Goal: Task Accomplishment & Management: Manage account settings

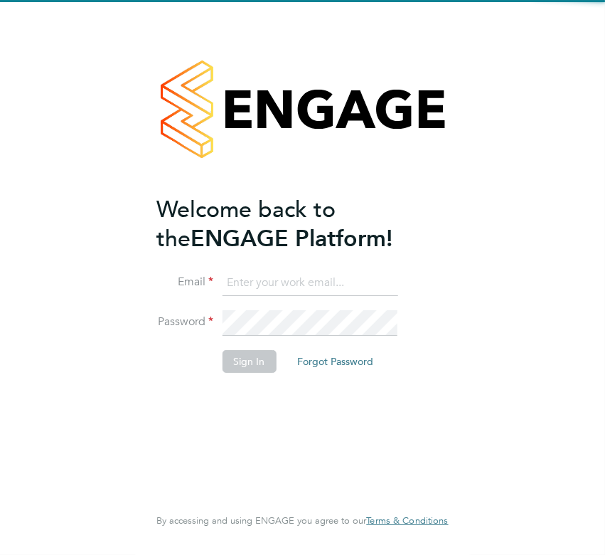
type input "[PERSON_NAME][EMAIL_ADDRESS][PERSON_NAME][DOMAIN_NAME]"
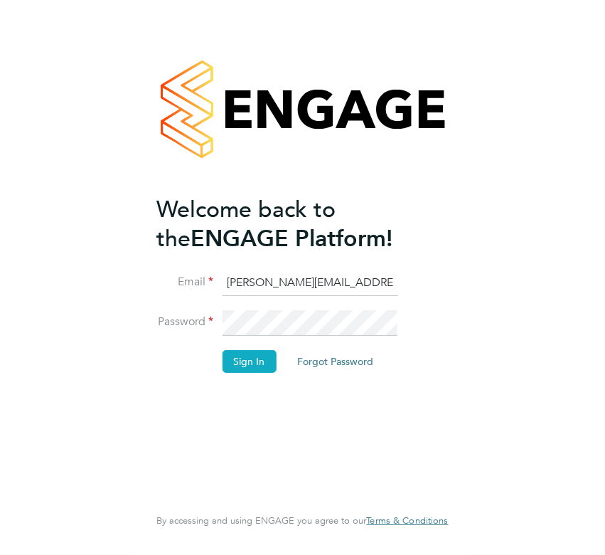
click at [239, 366] on button "Sign In" at bounding box center [249, 361] width 54 height 23
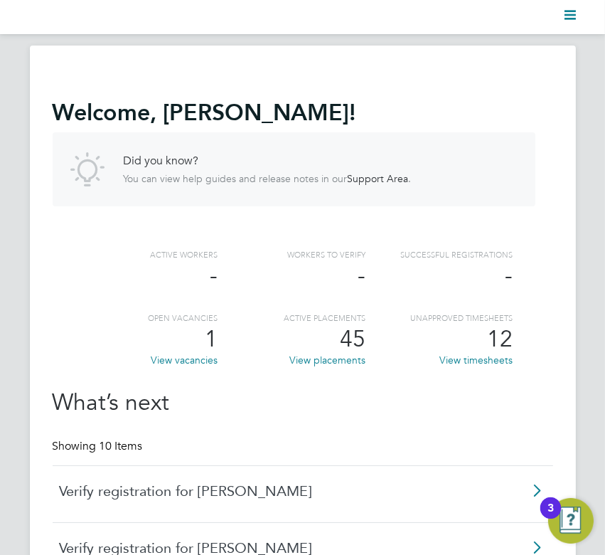
click at [571, 10] on polygon "Main navigation" at bounding box center [570, 11] width 11 height 2
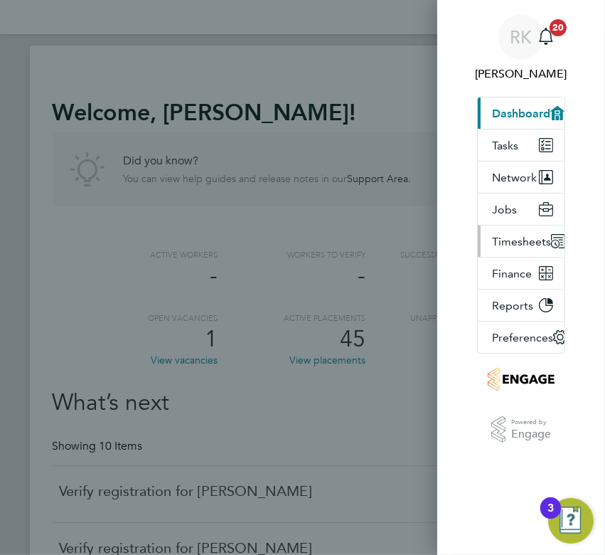
click at [500, 248] on span "Timesheets" at bounding box center [521, 242] width 59 height 14
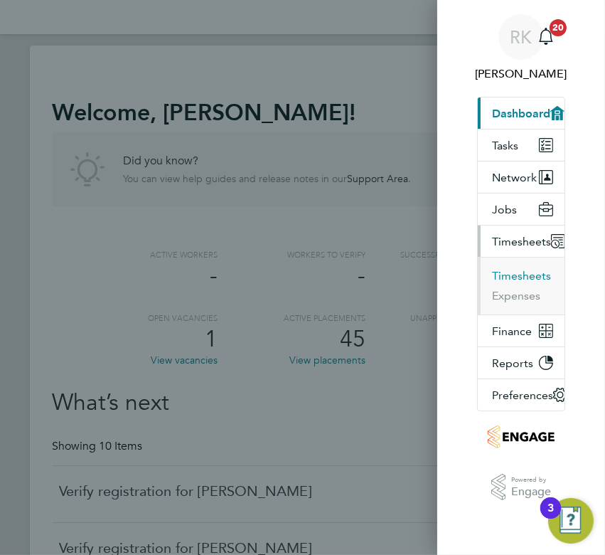
click at [512, 280] on button "Timesheets" at bounding box center [521, 276] width 59 height 14
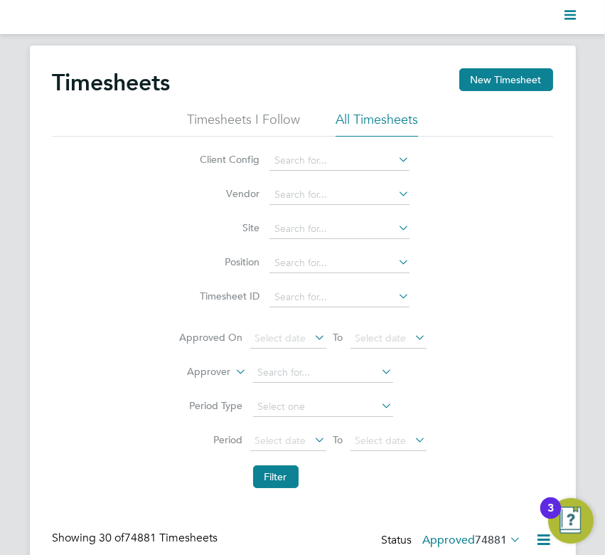
click at [233, 371] on icon at bounding box center [233, 367] width 0 height 13
click at [211, 387] on li "Worker" at bounding box center [196, 388] width 70 height 18
click at [286, 368] on input at bounding box center [323, 373] width 140 height 20
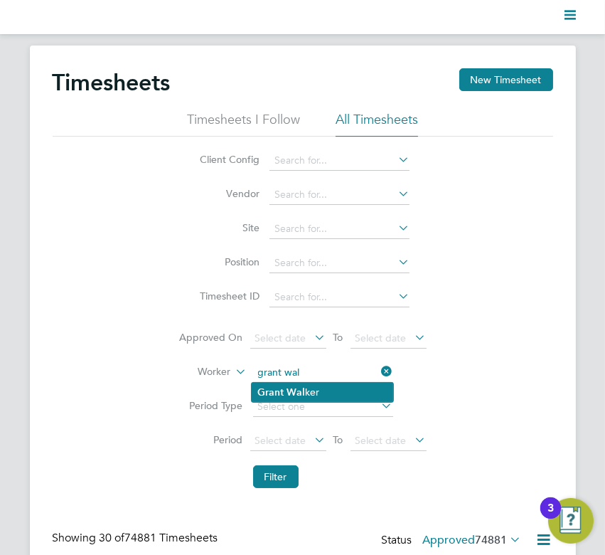
click at [290, 393] on b "Wal" at bounding box center [296, 392] width 18 height 12
type input "Grant Walker"
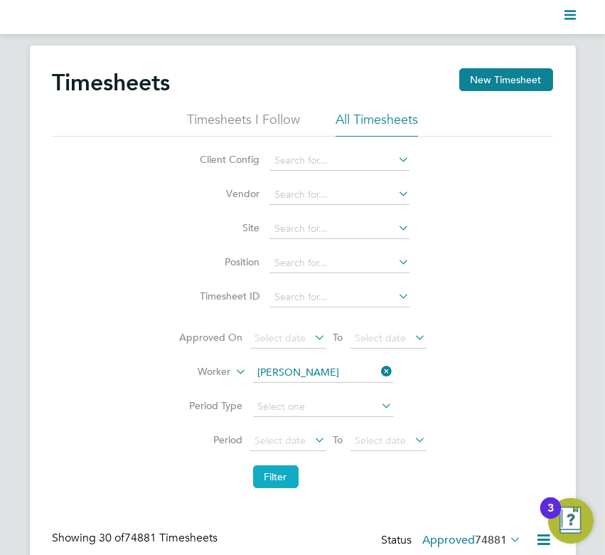
click at [272, 474] on button "Filter" at bounding box center [276, 476] width 46 height 23
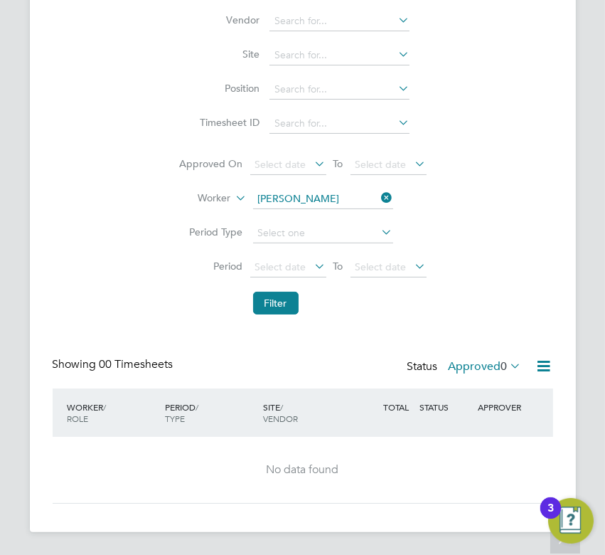
click at [517, 356] on div "Timesheets New Timesheet Timesheets I Follow All Timesheets Client Config Vendo…" at bounding box center [303, 199] width 501 height 609
click at [508, 359] on icon at bounding box center [508, 366] width 0 height 20
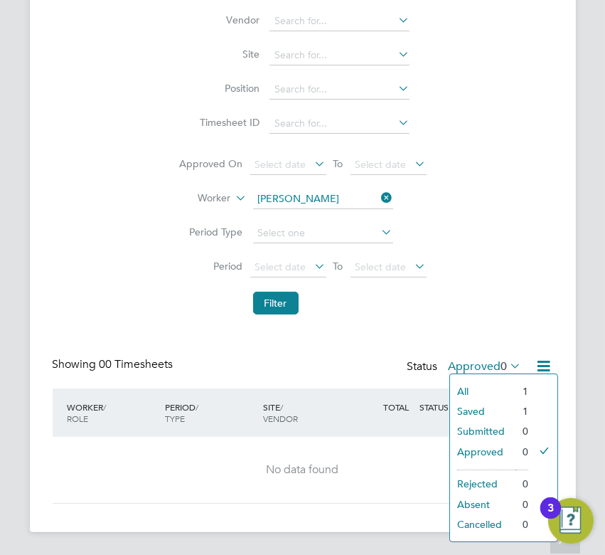
click at [505, 384] on li "All" at bounding box center [482, 391] width 65 height 20
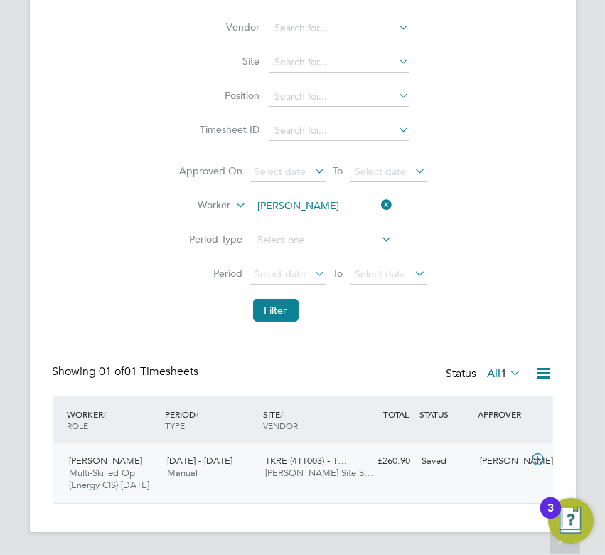
click at [411, 475] on div "Grant Walker Multi-Skilled Op (Energy CIS) Apr 25 20 - 26 Sep 2025 20 - 26 Sep …" at bounding box center [303, 473] width 501 height 59
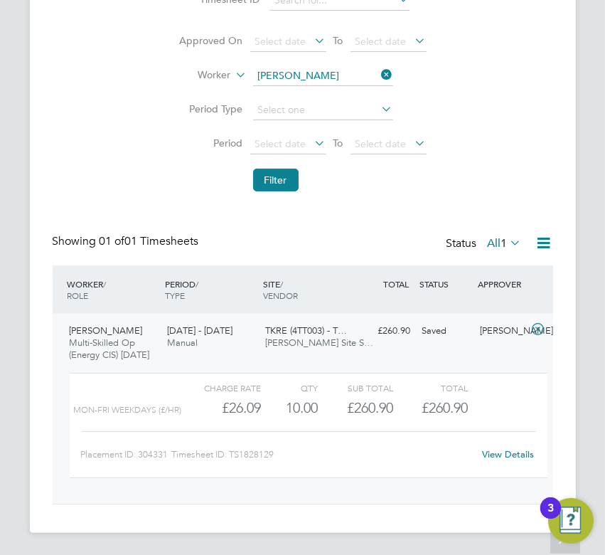
click at [498, 450] on link "View Details" at bounding box center [509, 454] width 52 height 12
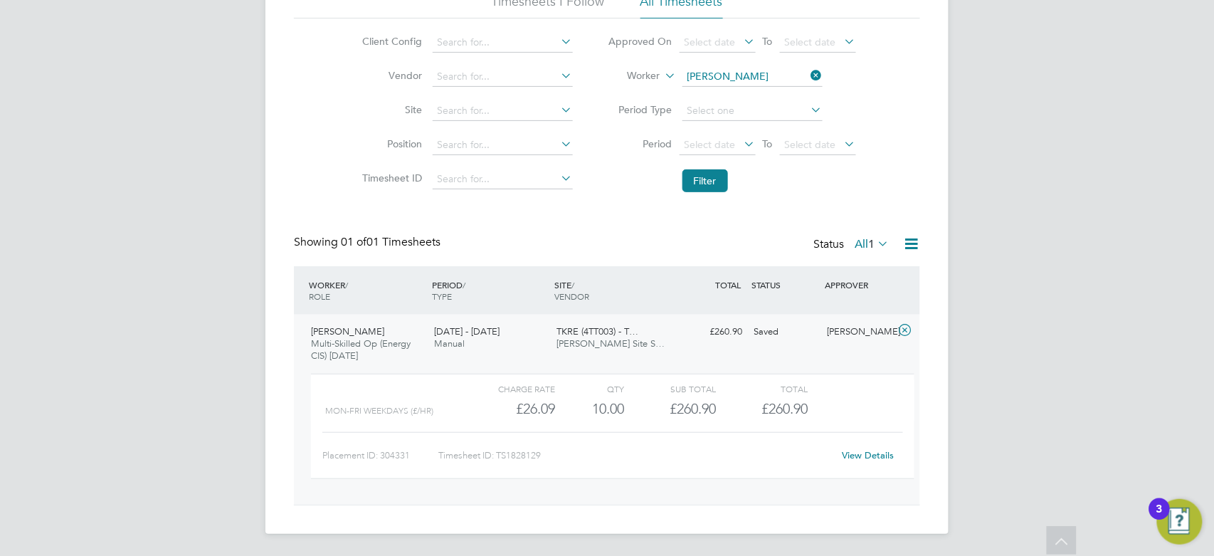
scroll to position [23, 139]
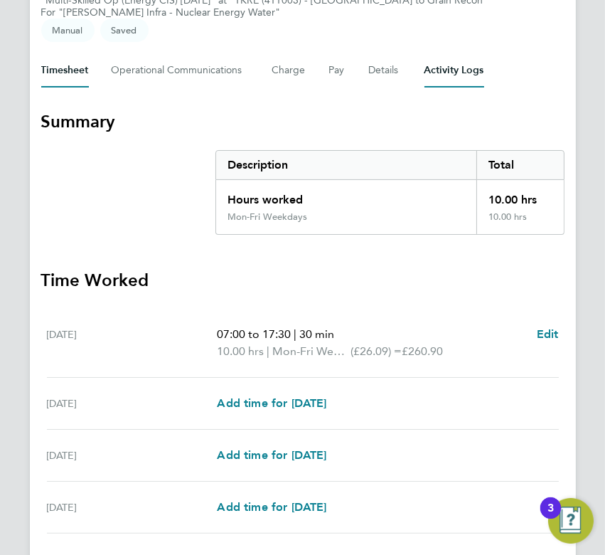
scroll to position [210, 0]
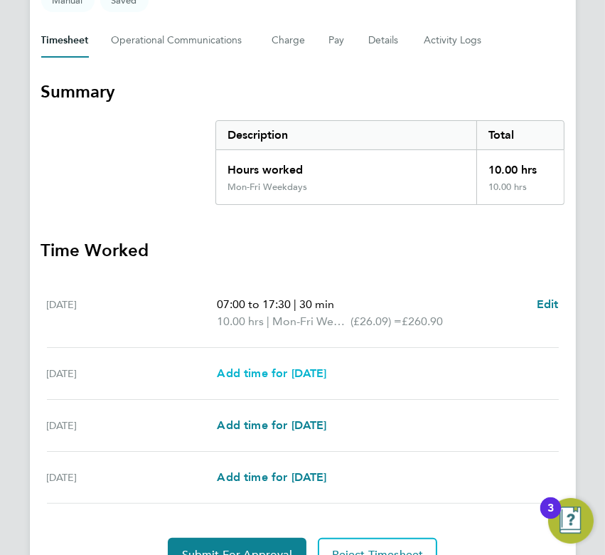
click at [297, 366] on span "Add time for [DATE]" at bounding box center [272, 373] width 110 height 14
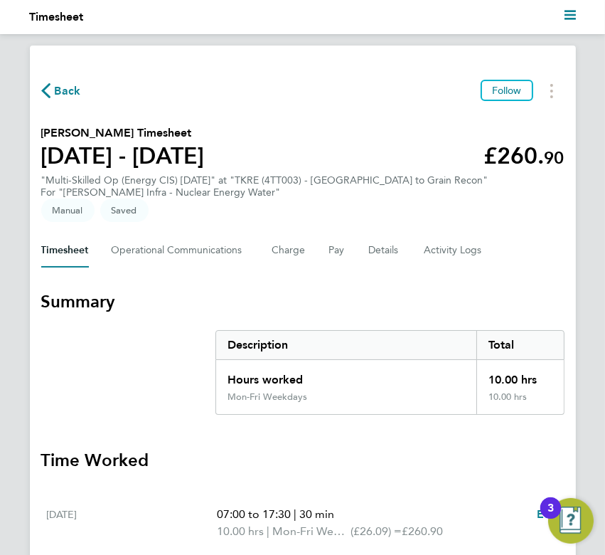
select select "30"
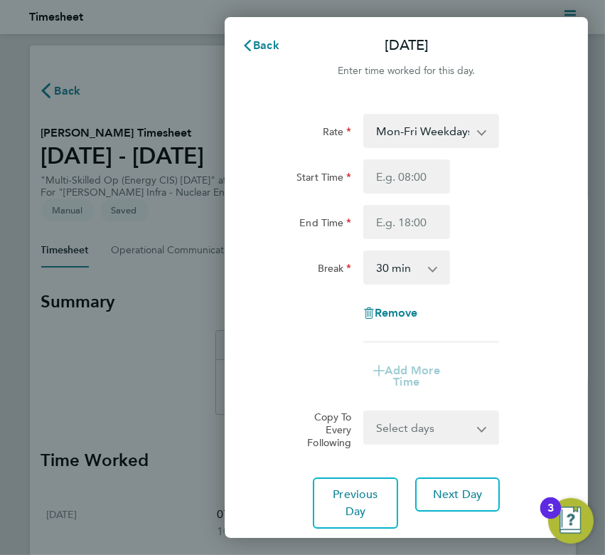
click at [117, 336] on div "Back [DATE] Enter time worked for this day. Rate Mon-Fri Weekdays - 26.09 Weeke…" at bounding box center [302, 277] width 605 height 555
click at [260, 52] on span "Back" at bounding box center [266, 45] width 26 height 14
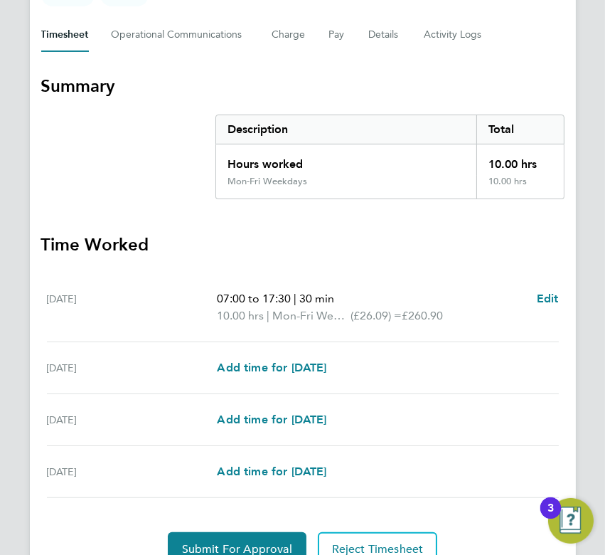
scroll to position [223, 0]
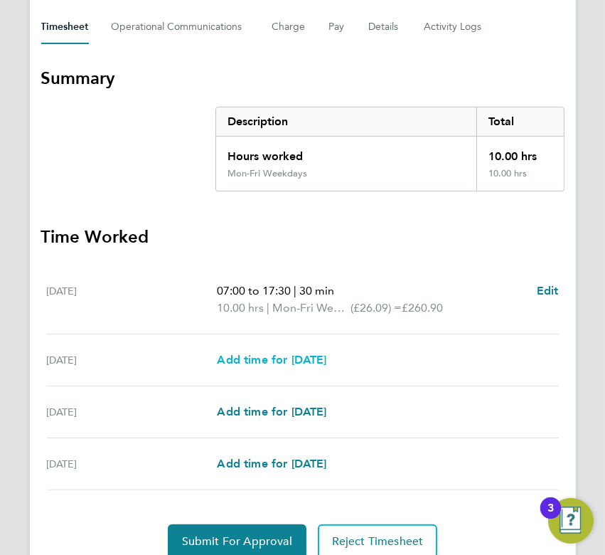
click at [268, 353] on span "Add time for [DATE]" at bounding box center [272, 360] width 110 height 14
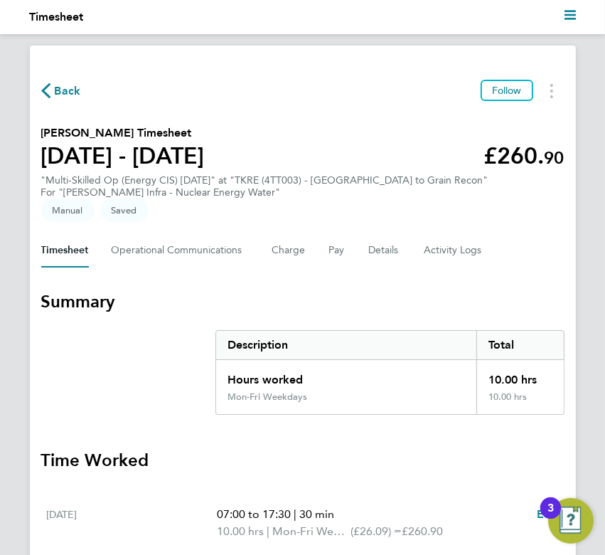
select select "30"
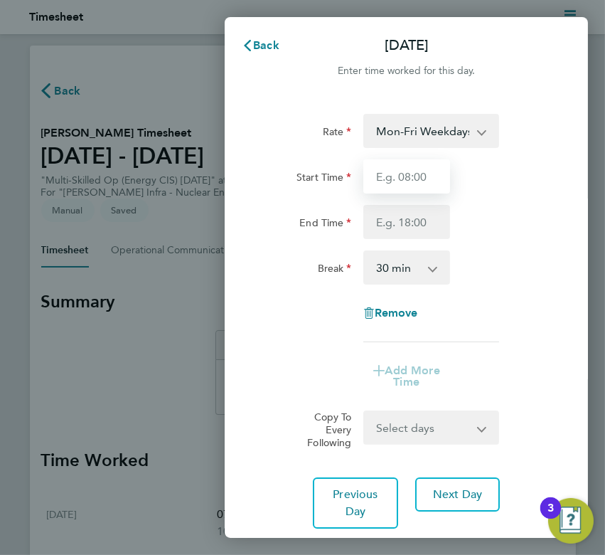
click at [406, 179] on input "Start Time" at bounding box center [407, 176] width 87 height 34
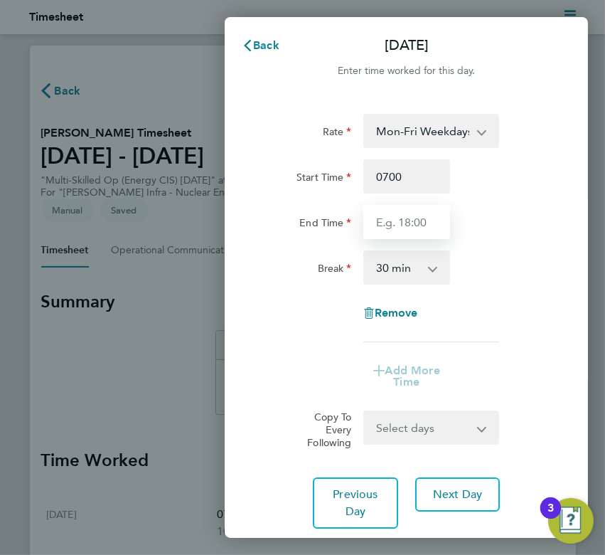
type input "07:00"
click at [401, 223] on input "End Time" at bounding box center [407, 222] width 87 height 34
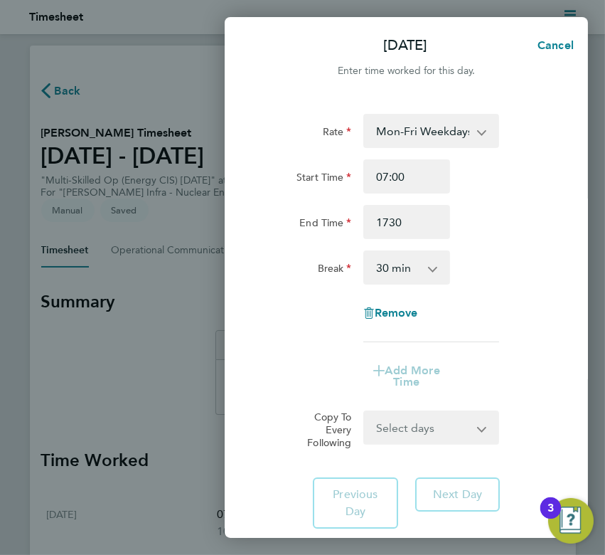
type input "17:30"
click at [545, 394] on div "Add More Time" at bounding box center [406, 377] width 295 height 46
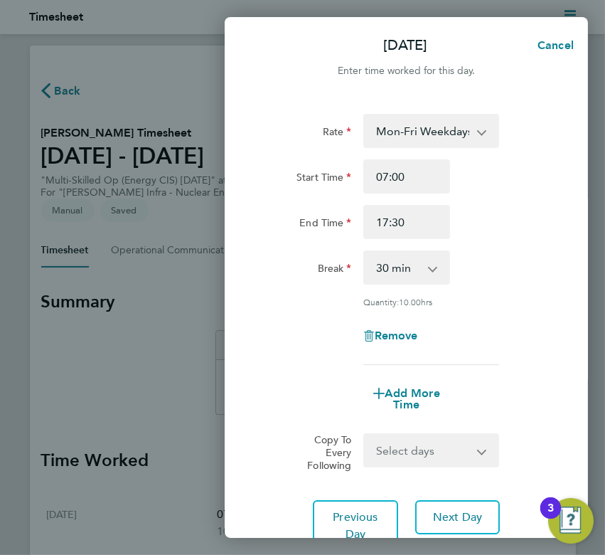
scroll to position [88, 0]
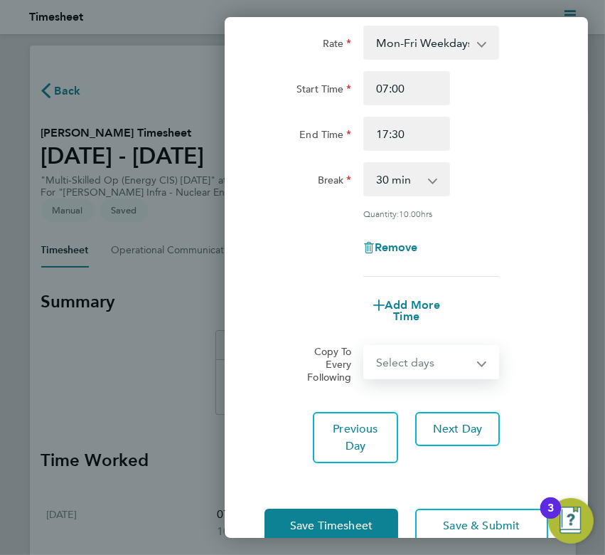
click at [440, 352] on select "Select days Day [DATE] [DATE]" at bounding box center [423, 361] width 117 height 31
select select "DAY"
click at [365, 346] on select "Select days Day [DATE] [DATE]" at bounding box center [423, 361] width 117 height 31
select select "[DATE]"
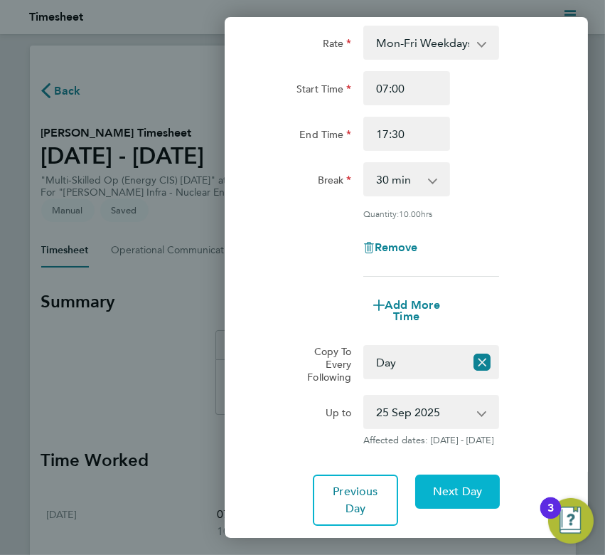
click at [453, 498] on span "Next Day" at bounding box center [457, 492] width 49 height 14
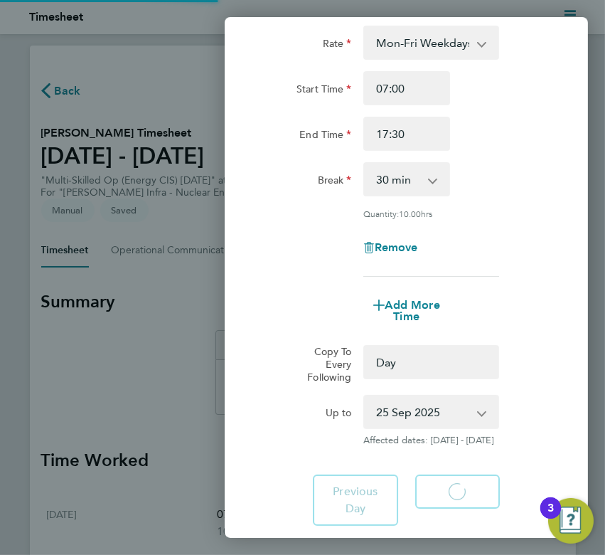
select select "0: null"
select select "30"
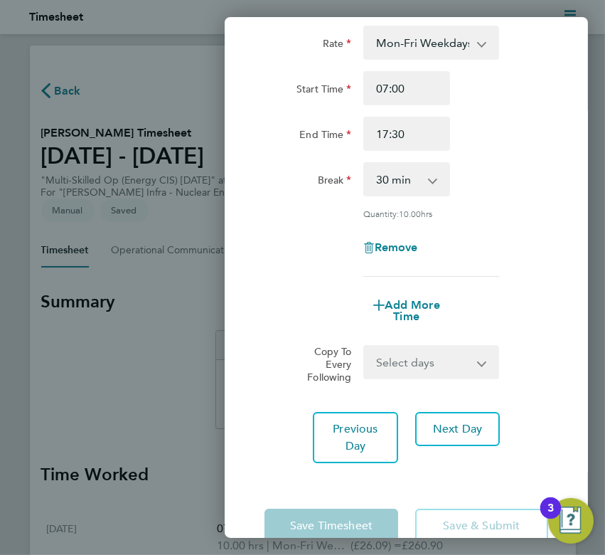
click at [154, 339] on div "Back [DATE] Enter time worked for this day. Rate Mon-Fri Weekdays - 26.09 Weeke…" at bounding box center [302, 277] width 605 height 555
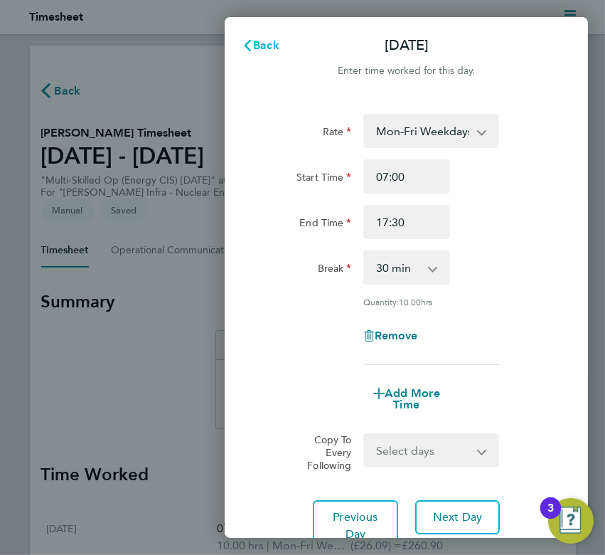
click at [252, 41] on icon "button" at bounding box center [247, 45] width 11 height 11
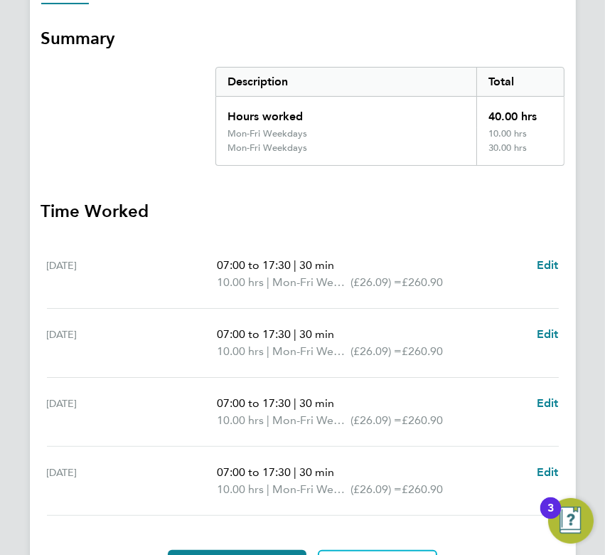
scroll to position [283, 0]
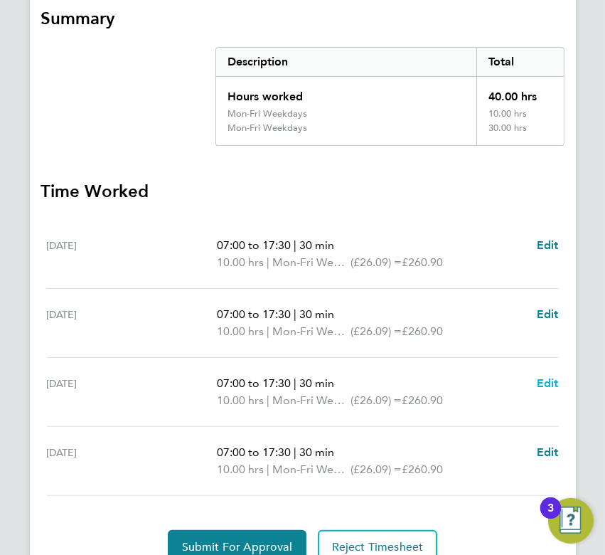
click at [541, 376] on span "Edit" at bounding box center [548, 383] width 22 height 14
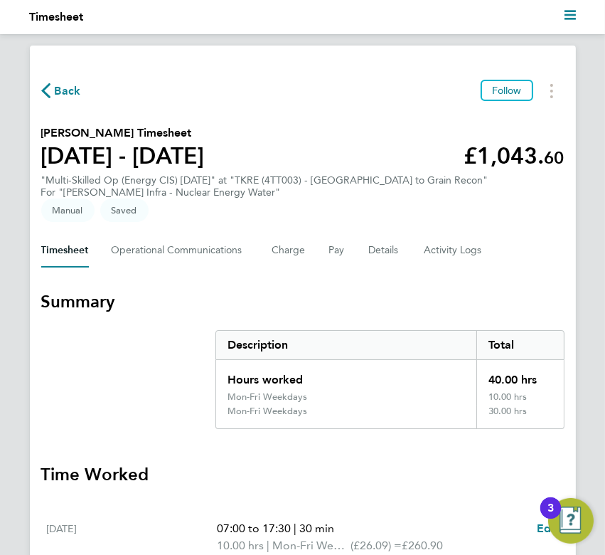
select select "30"
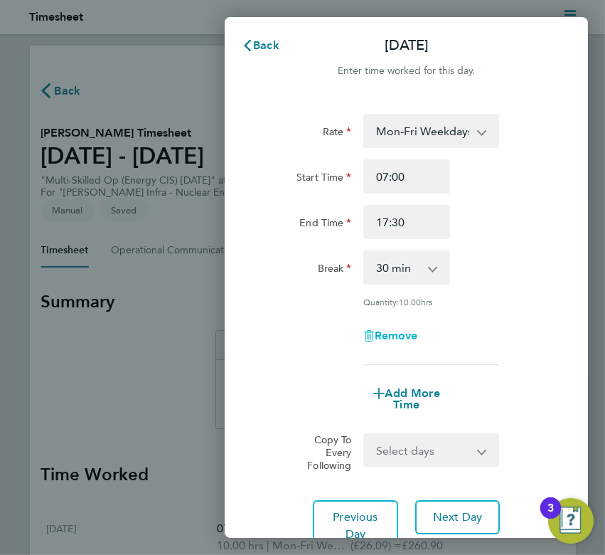
click at [392, 339] on span "Remove" at bounding box center [396, 336] width 43 height 14
select select "null"
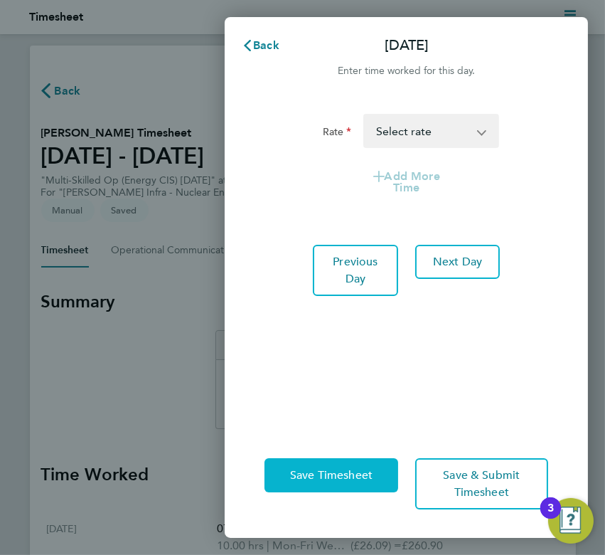
click at [319, 475] on span "Save Timesheet" at bounding box center [331, 475] width 83 height 14
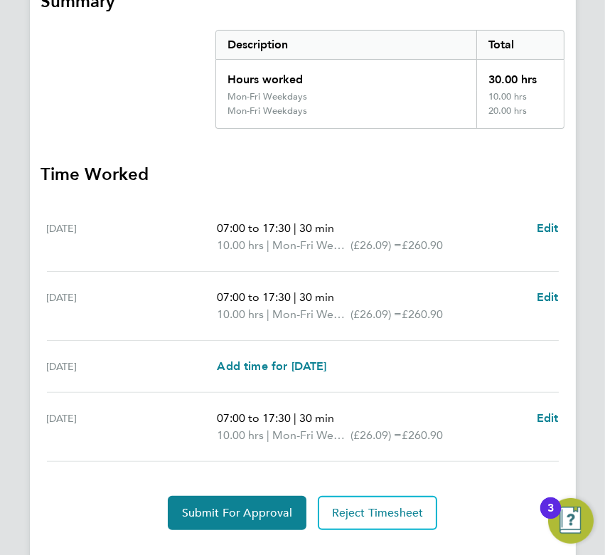
scroll to position [313, 0]
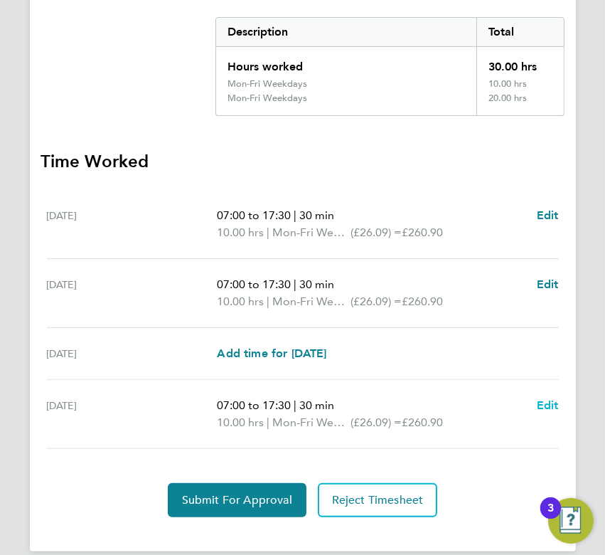
click at [539, 398] on span "Edit" at bounding box center [548, 405] width 22 height 14
select select "30"
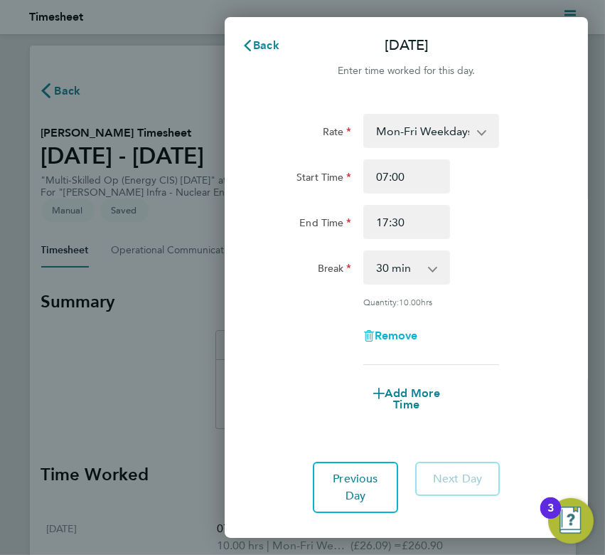
click at [393, 339] on span "Remove" at bounding box center [396, 336] width 43 height 14
select select "null"
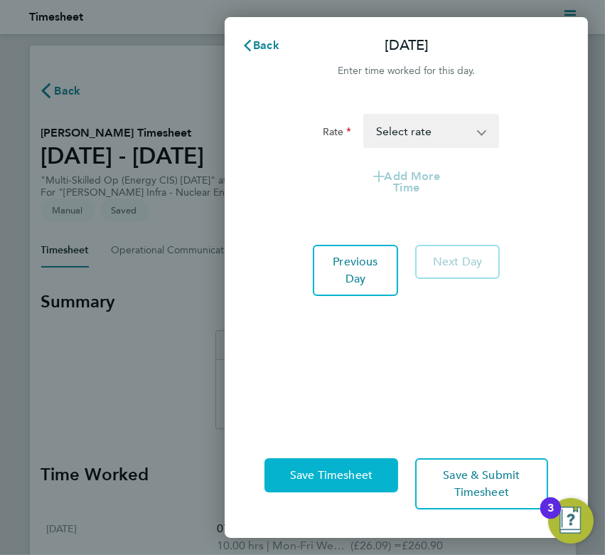
click at [304, 472] on span "Save Timesheet" at bounding box center [331, 475] width 83 height 14
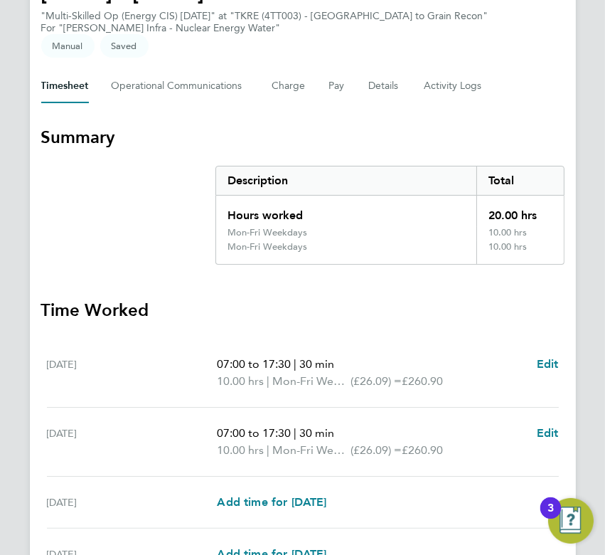
scroll to position [139, 0]
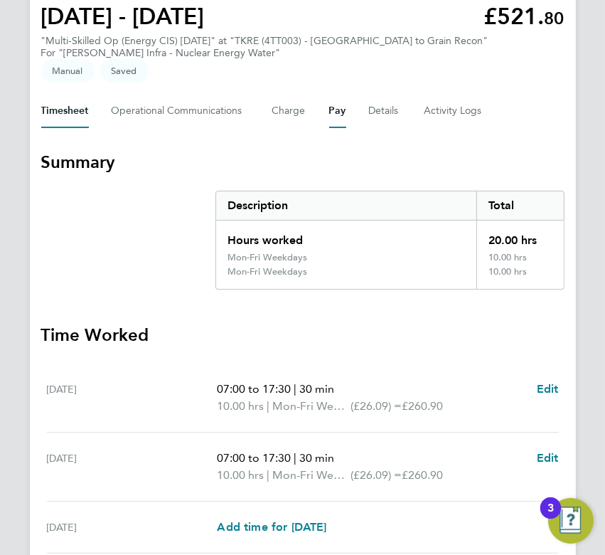
click at [333, 94] on button "Pay" at bounding box center [337, 111] width 17 height 34
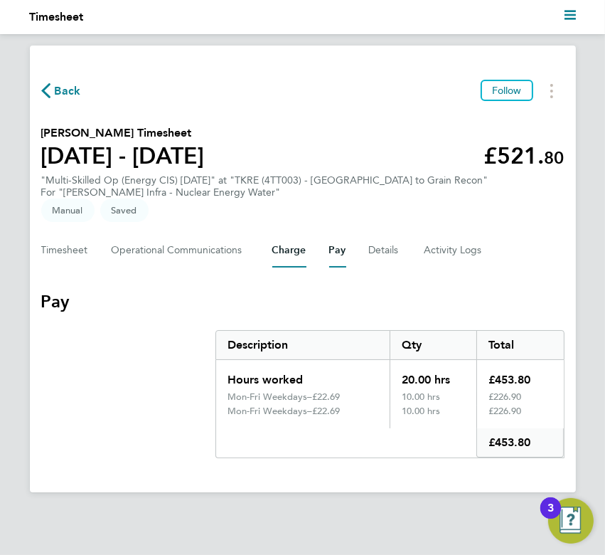
click at [292, 236] on button "Charge" at bounding box center [289, 250] width 34 height 34
click at [340, 233] on button "Pay" at bounding box center [337, 250] width 17 height 34
click at [64, 233] on button "Timesheet" at bounding box center [65, 250] width 48 height 34
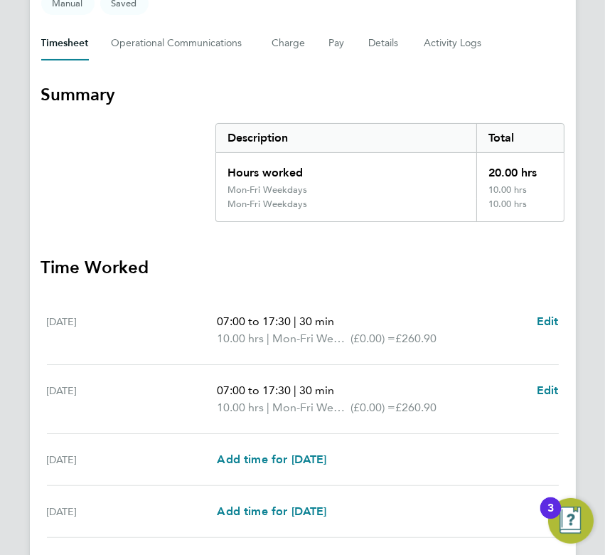
scroll to position [181, 0]
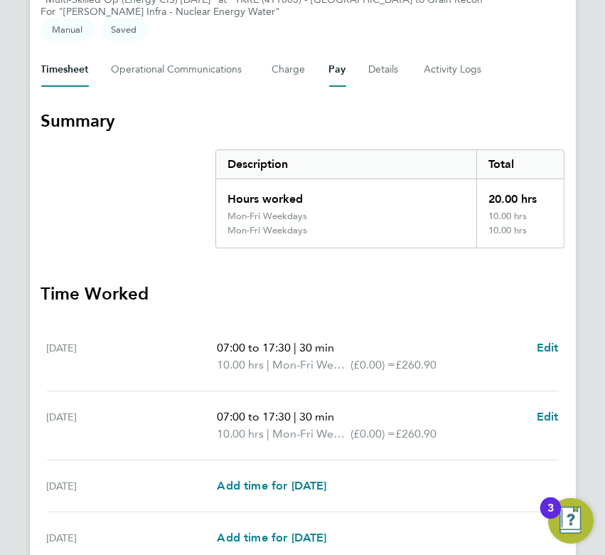
click at [329, 53] on button "Pay" at bounding box center [337, 70] width 17 height 34
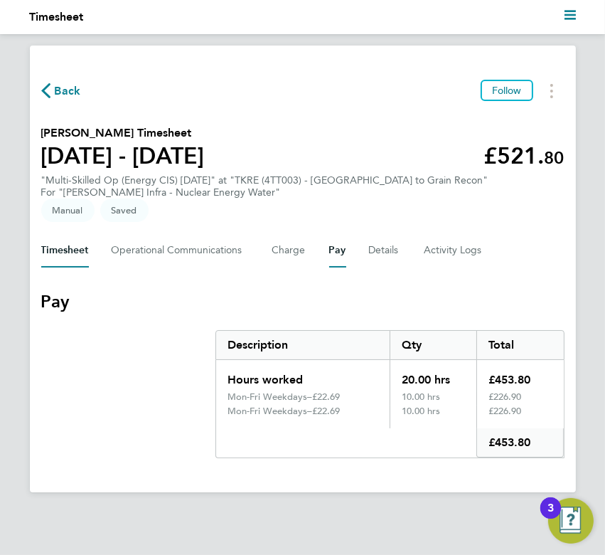
click at [70, 242] on button "Timesheet" at bounding box center [65, 250] width 48 height 34
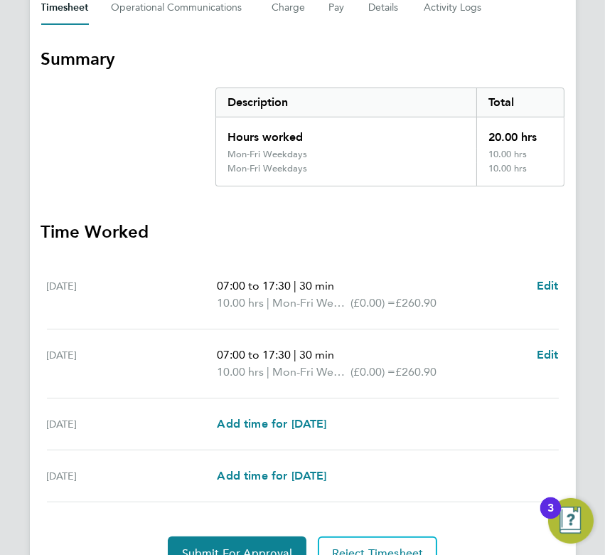
scroll to position [295, 0]
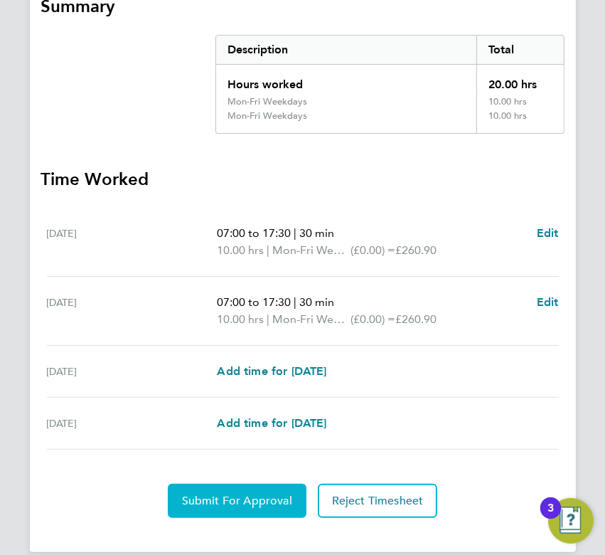
click at [198, 494] on span "Submit For Approval" at bounding box center [237, 501] width 110 height 14
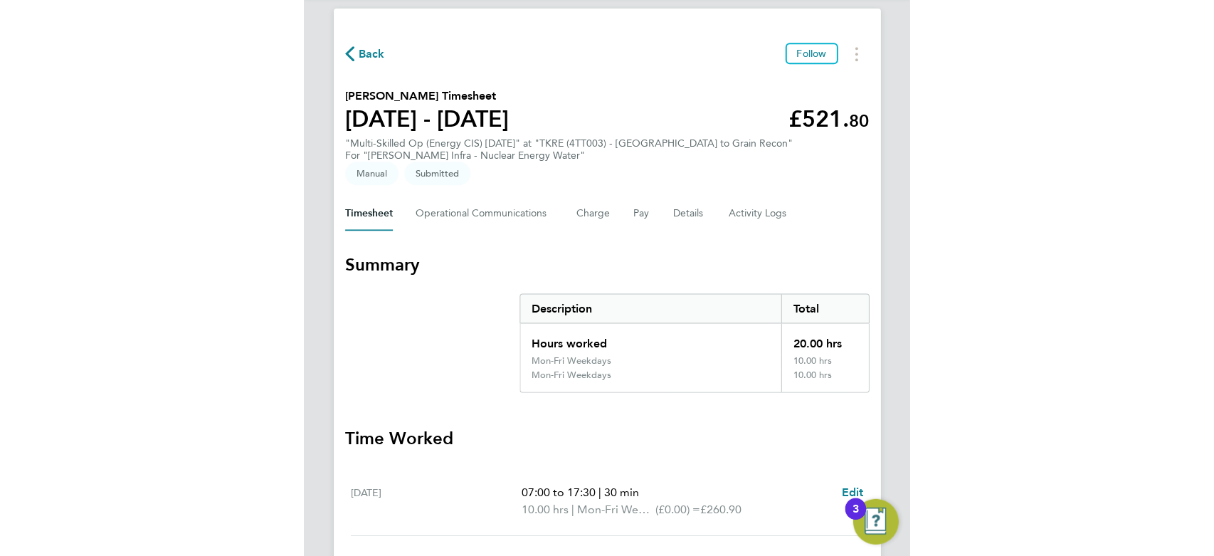
scroll to position [0, 0]
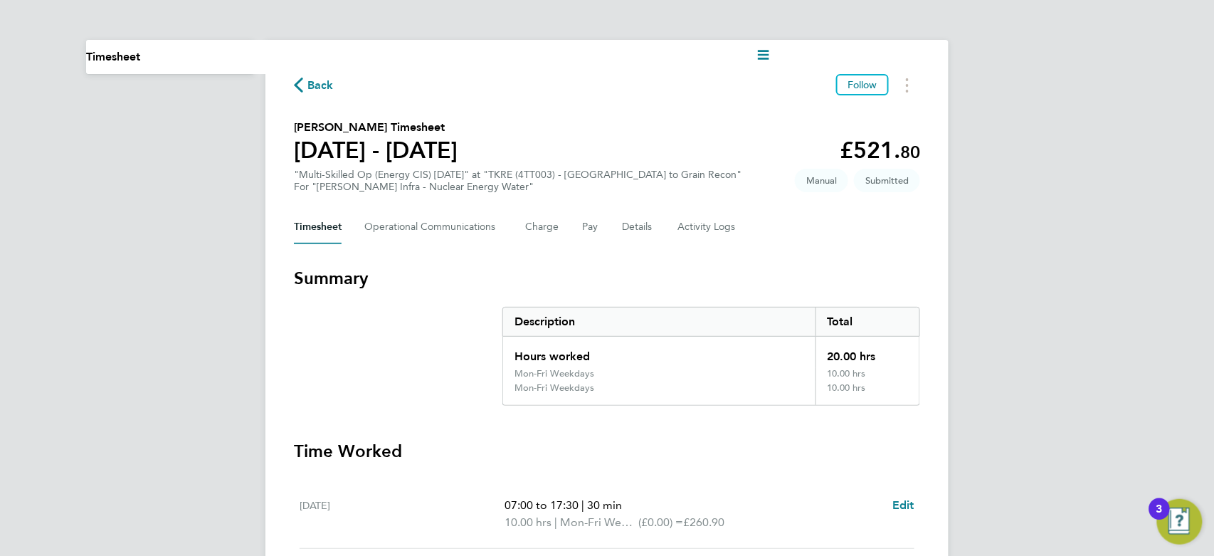
click at [605, 265] on div "Current page: Timesheet Back Follow [PERSON_NAME] Timesheet [DATE] - [DATE] £52…" at bounding box center [607, 423] width 1214 height 847
